Goal: Information Seeking & Learning: Check status

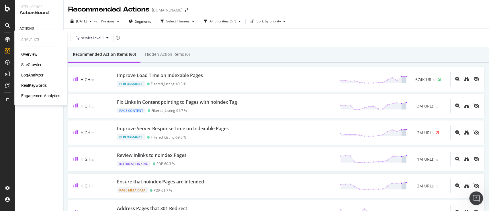
click at [38, 64] on div "SiteCrawler" at bounding box center [31, 65] width 20 height 6
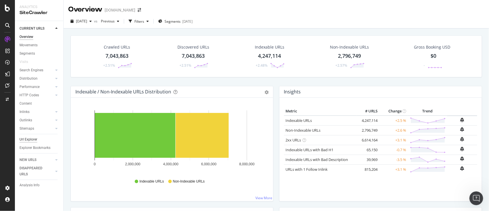
click at [30, 137] on div "Url Explorer" at bounding box center [29, 139] width 18 height 6
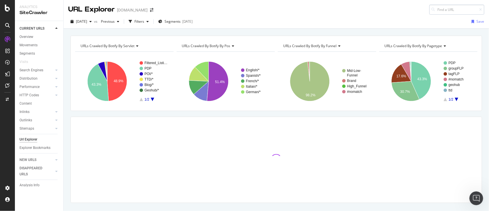
click at [446, 12] on input at bounding box center [457, 10] width 55 height 10
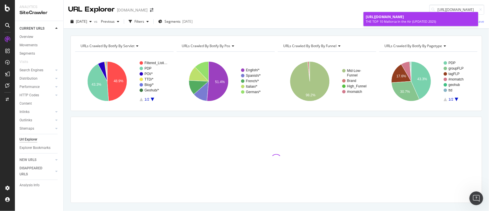
type input "[URL][DOMAIN_NAME]"
click at [404, 17] on span "[URL][DOMAIN_NAME]" at bounding box center [385, 16] width 38 height 5
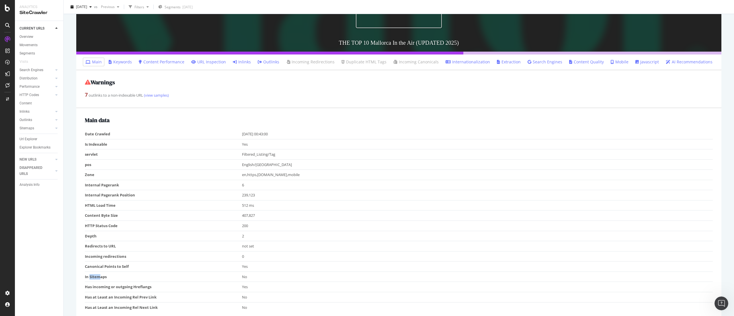
scroll to position [139, 0]
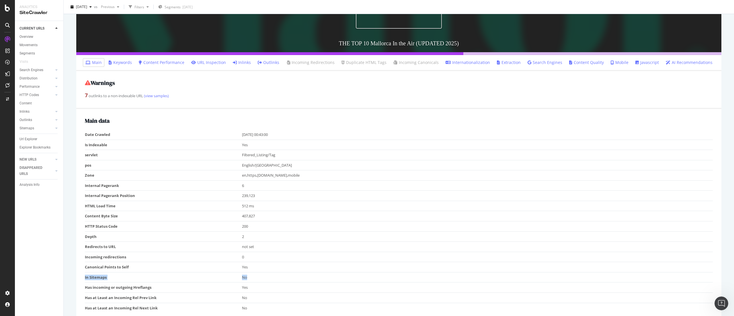
drag, startPoint x: 255, startPoint y: 274, endPoint x: 85, endPoint y: 277, distance: 169.8
click at [85, 210] on tr "In Sitemaps No" at bounding box center [399, 277] width 628 height 10
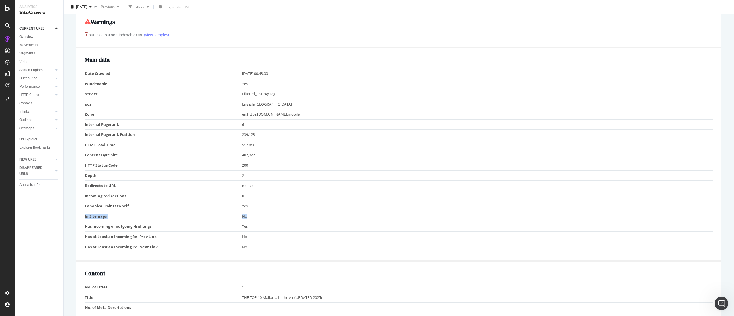
scroll to position [200, 0]
